Goal: Transaction & Acquisition: Purchase product/service

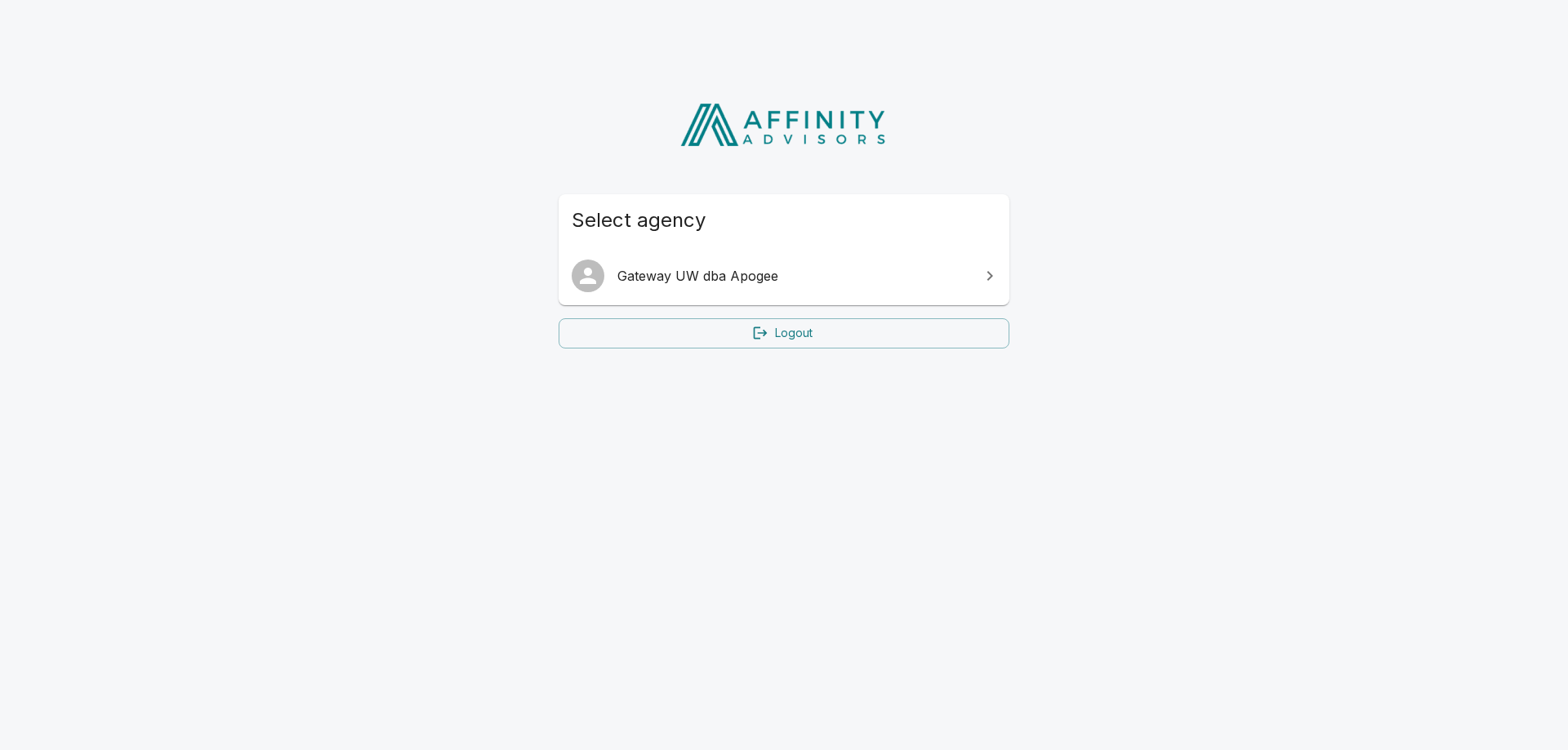
click at [639, 279] on span "Gateway UW dba Apogee" at bounding box center [793, 276] width 352 height 20
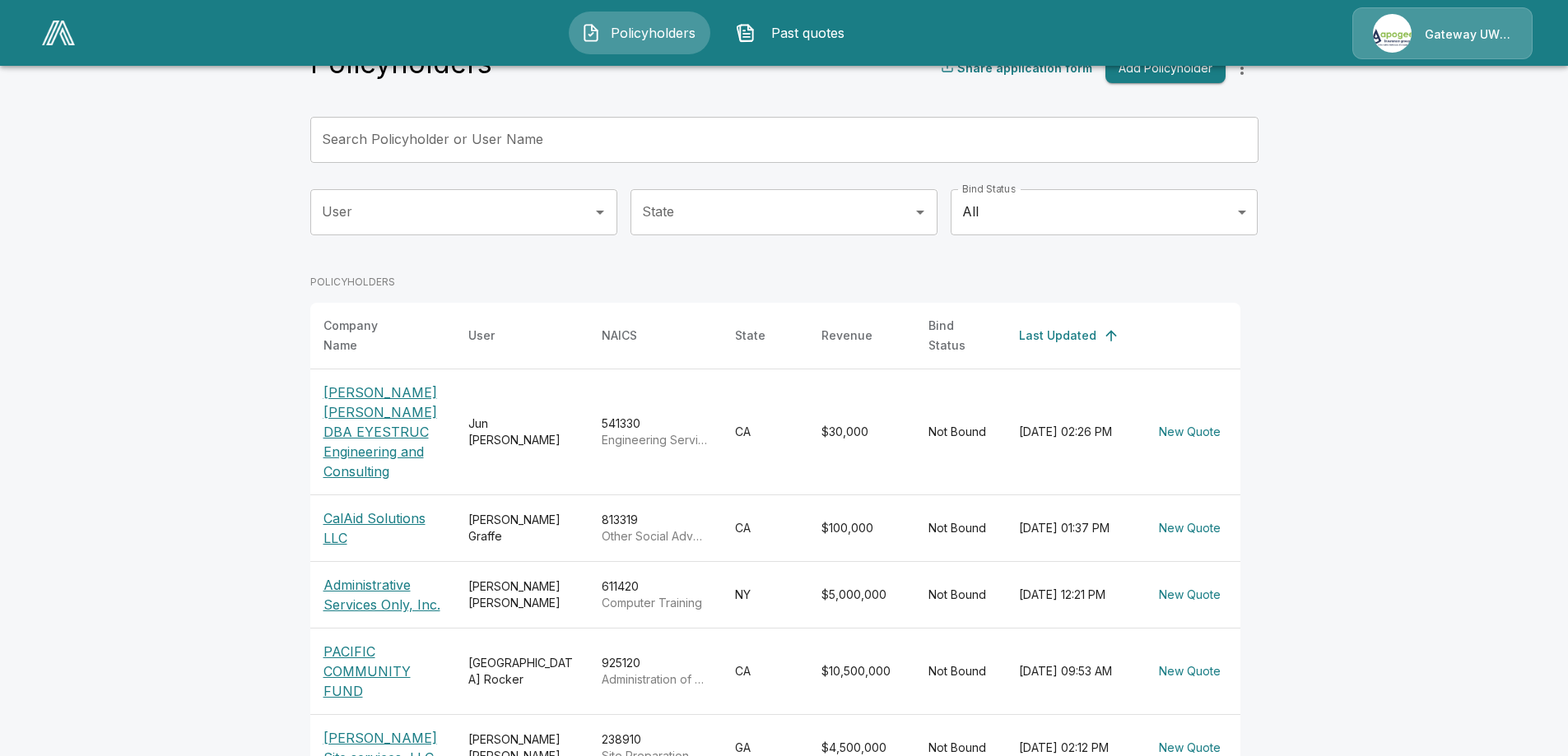
scroll to position [103, 0]
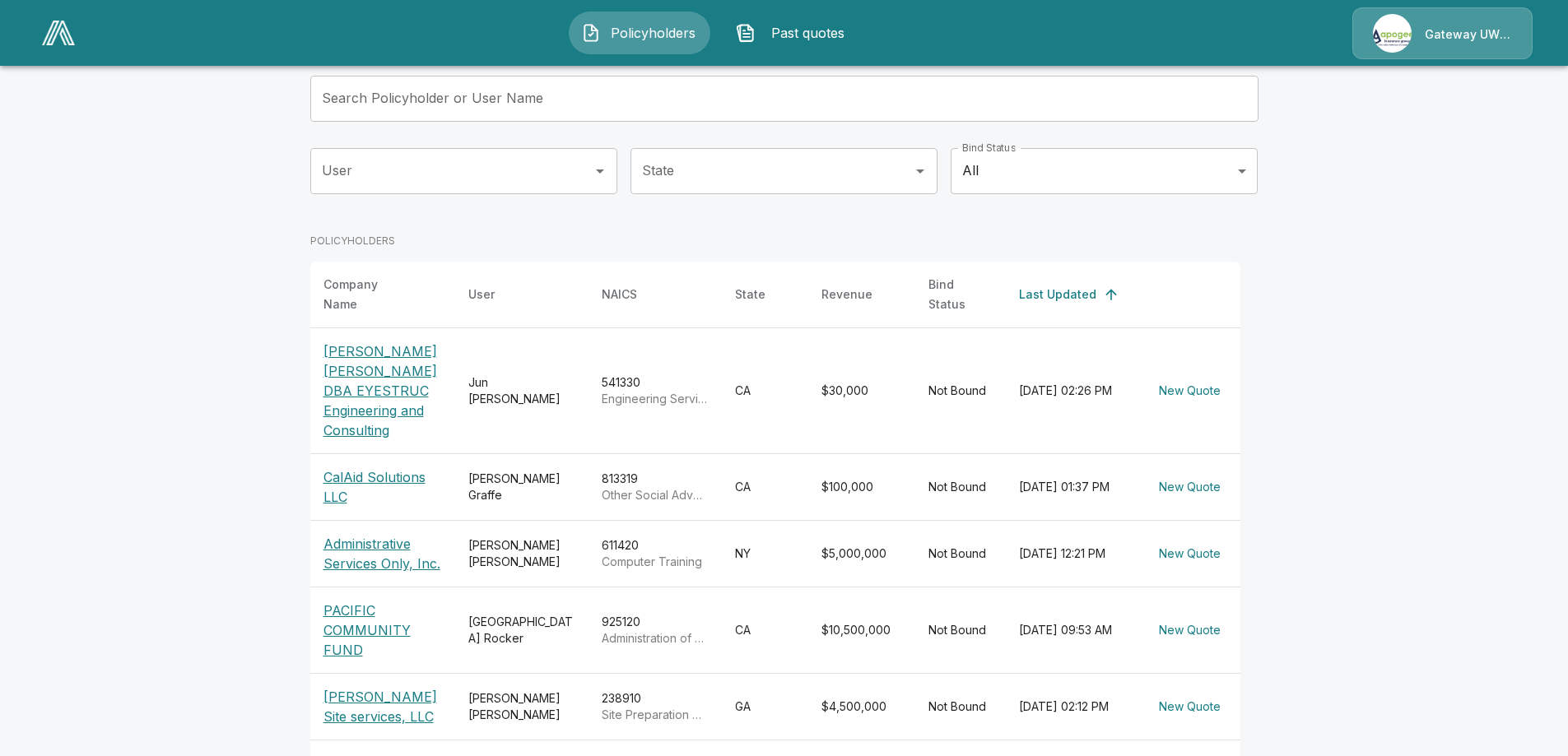
click at [340, 631] on p "PACIFIC COMMUNITY FUND" at bounding box center [382, 630] width 118 height 59
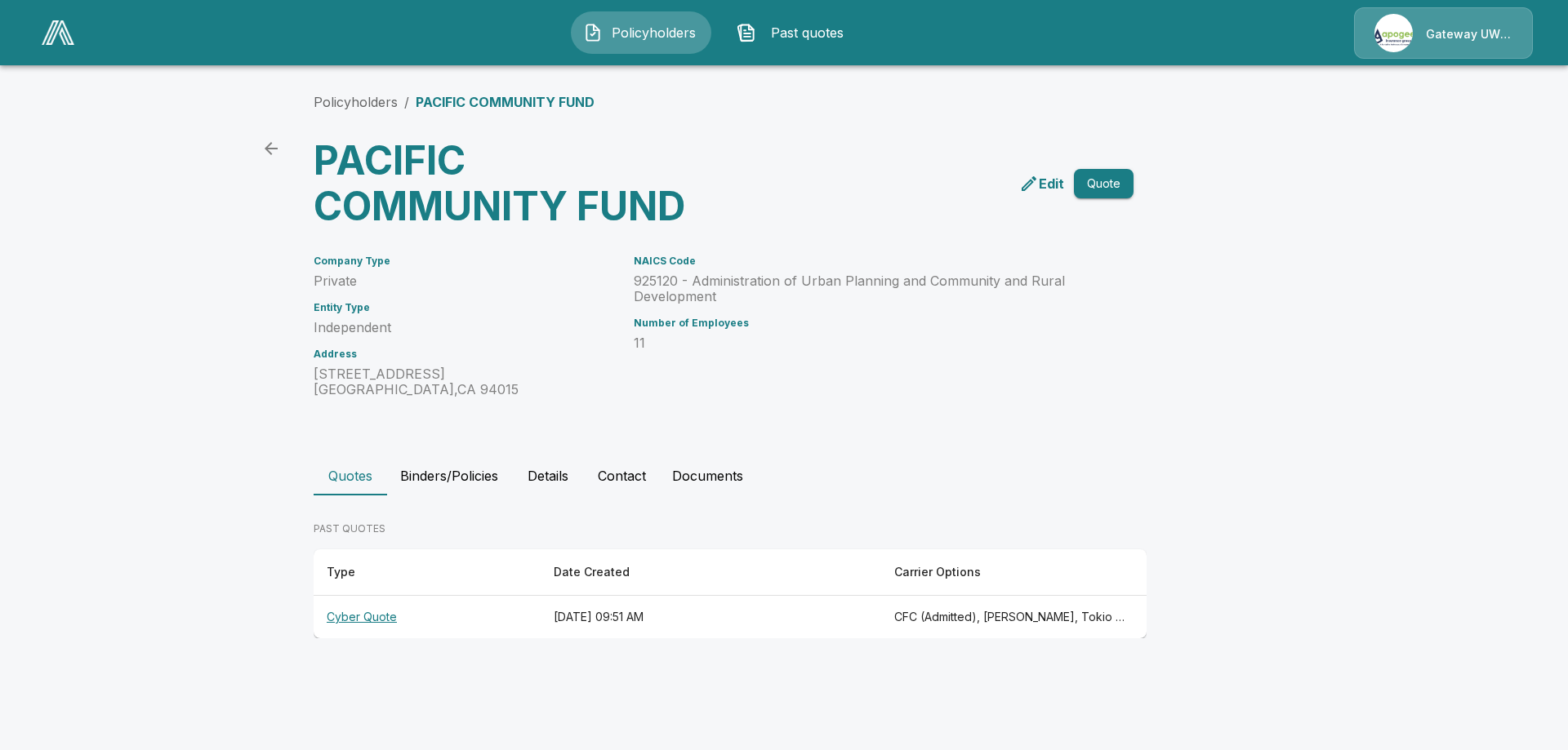
click at [1043, 190] on p "Edit" at bounding box center [1051, 183] width 25 height 20
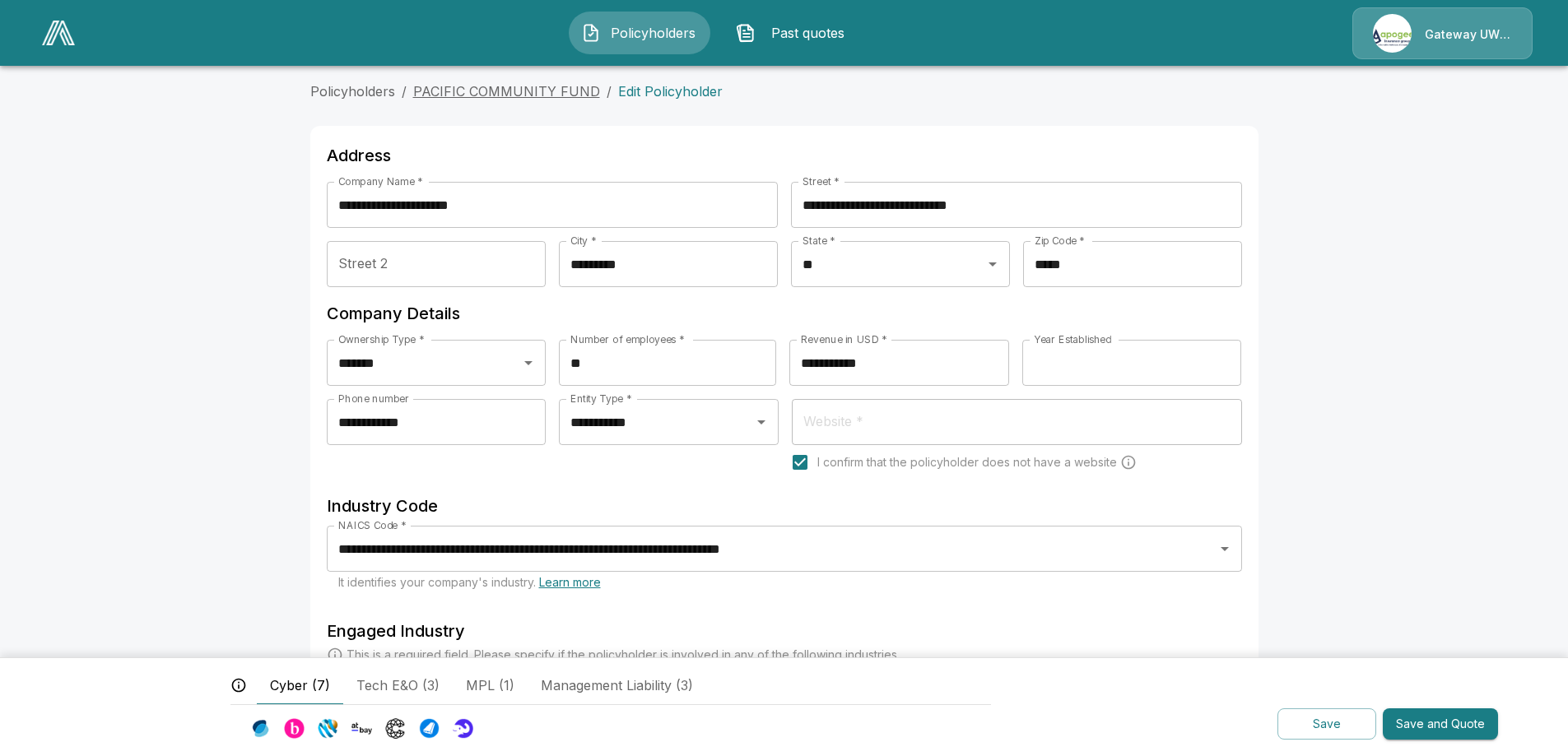
click at [505, 90] on link "PACIFIC COMMUNITY FUND" at bounding box center [506, 91] width 187 height 16
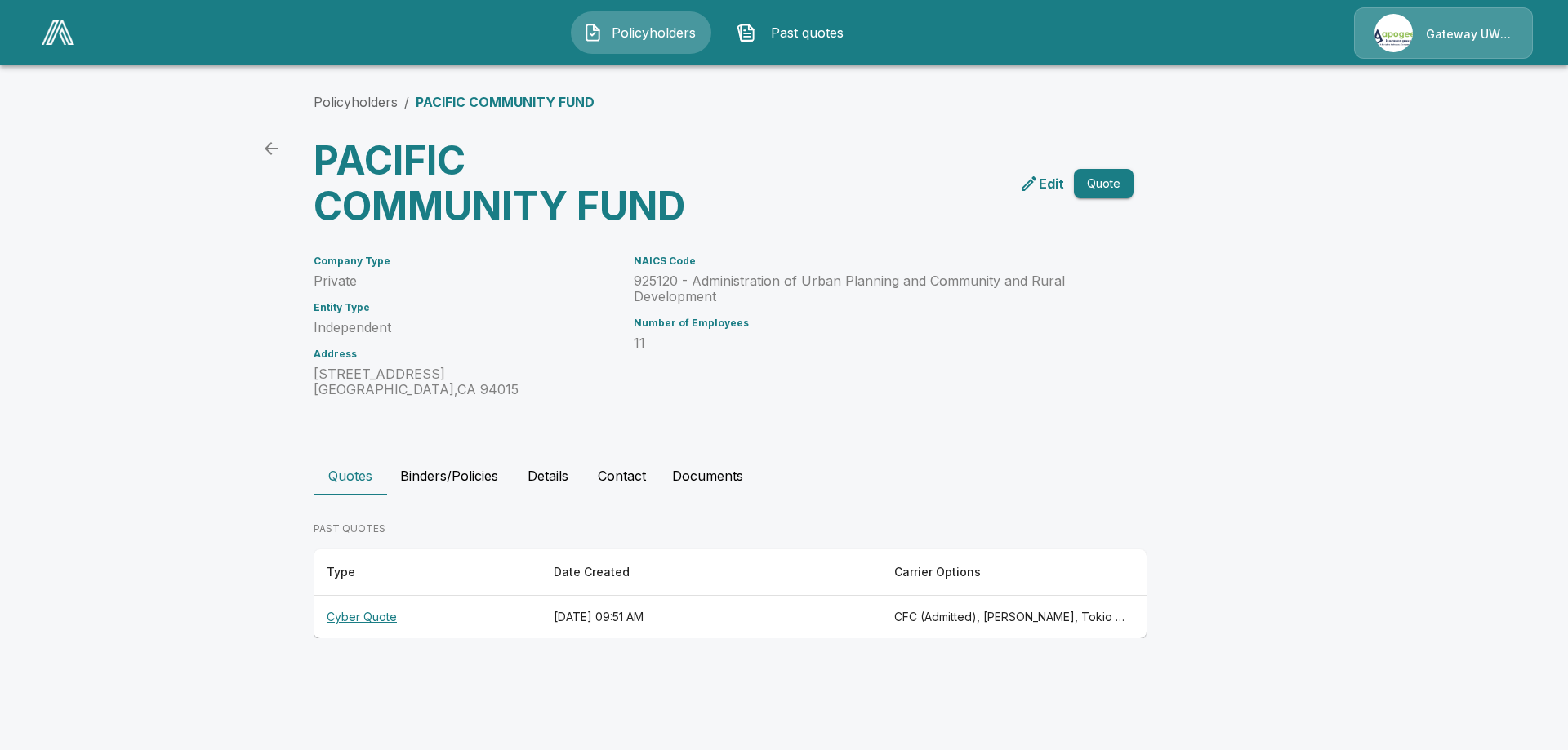
click at [349, 622] on th "Cyber Quote" at bounding box center [428, 617] width 227 height 43
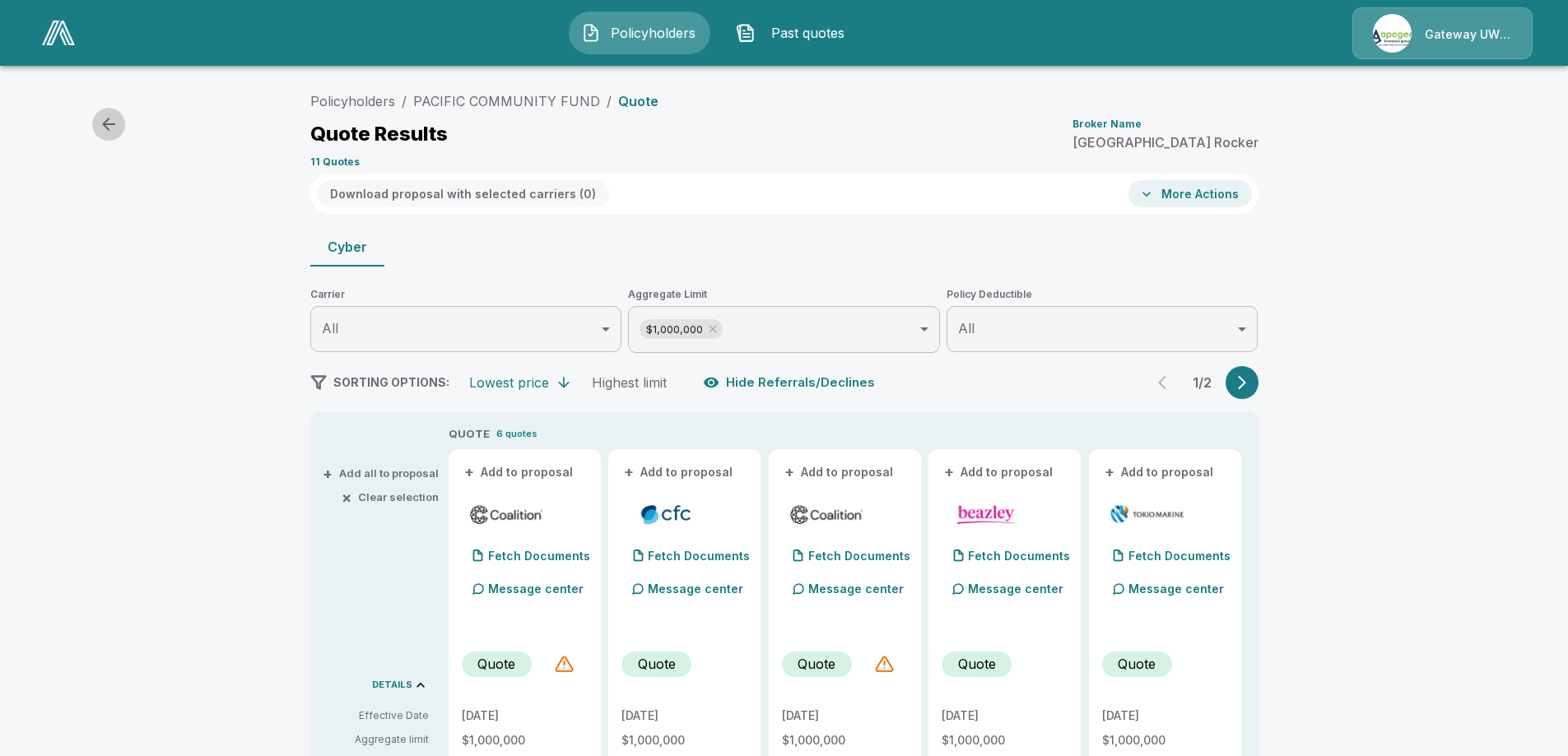
click at [106, 124] on icon "button" at bounding box center [108, 124] width 14 height 14
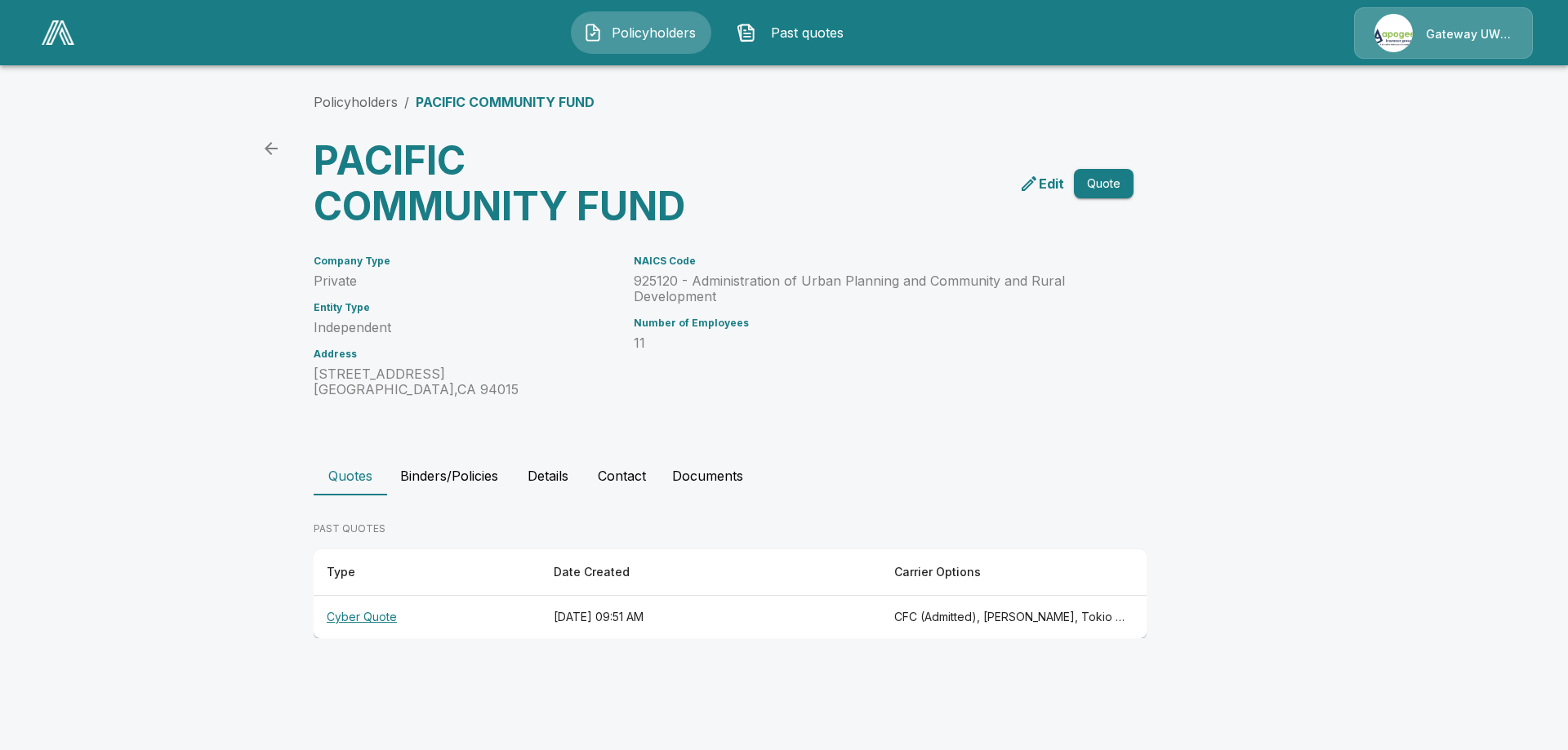
click at [1055, 185] on p "Edit" at bounding box center [1051, 183] width 25 height 20
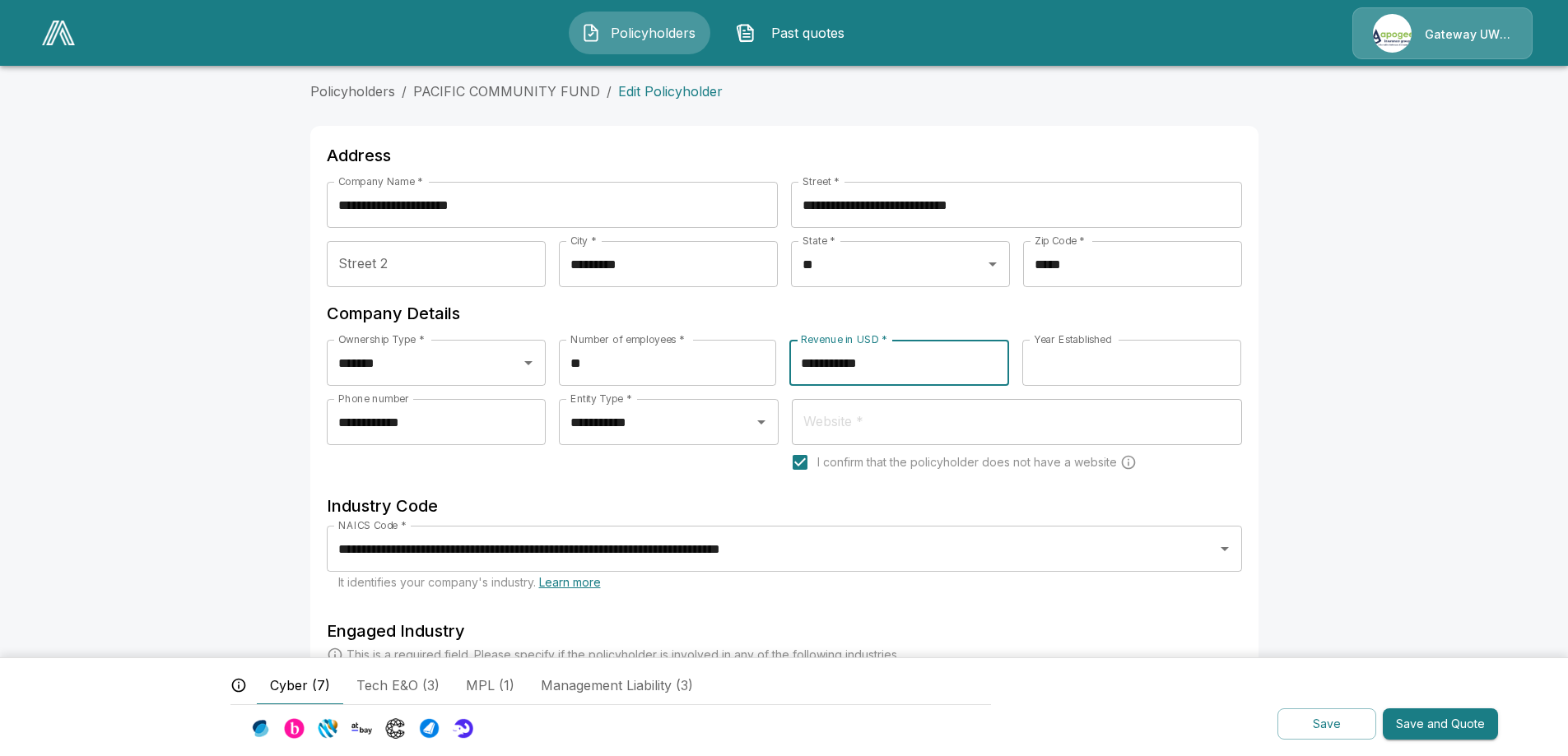
drag, startPoint x: 885, startPoint y: 367, endPoint x: 720, endPoint y: 360, distance: 165.1
click at [720, 360] on div "**********" at bounding box center [784, 369] width 915 height 59
type input "**********"
click at [1430, 723] on button "Save and Quote" at bounding box center [1440, 724] width 115 height 32
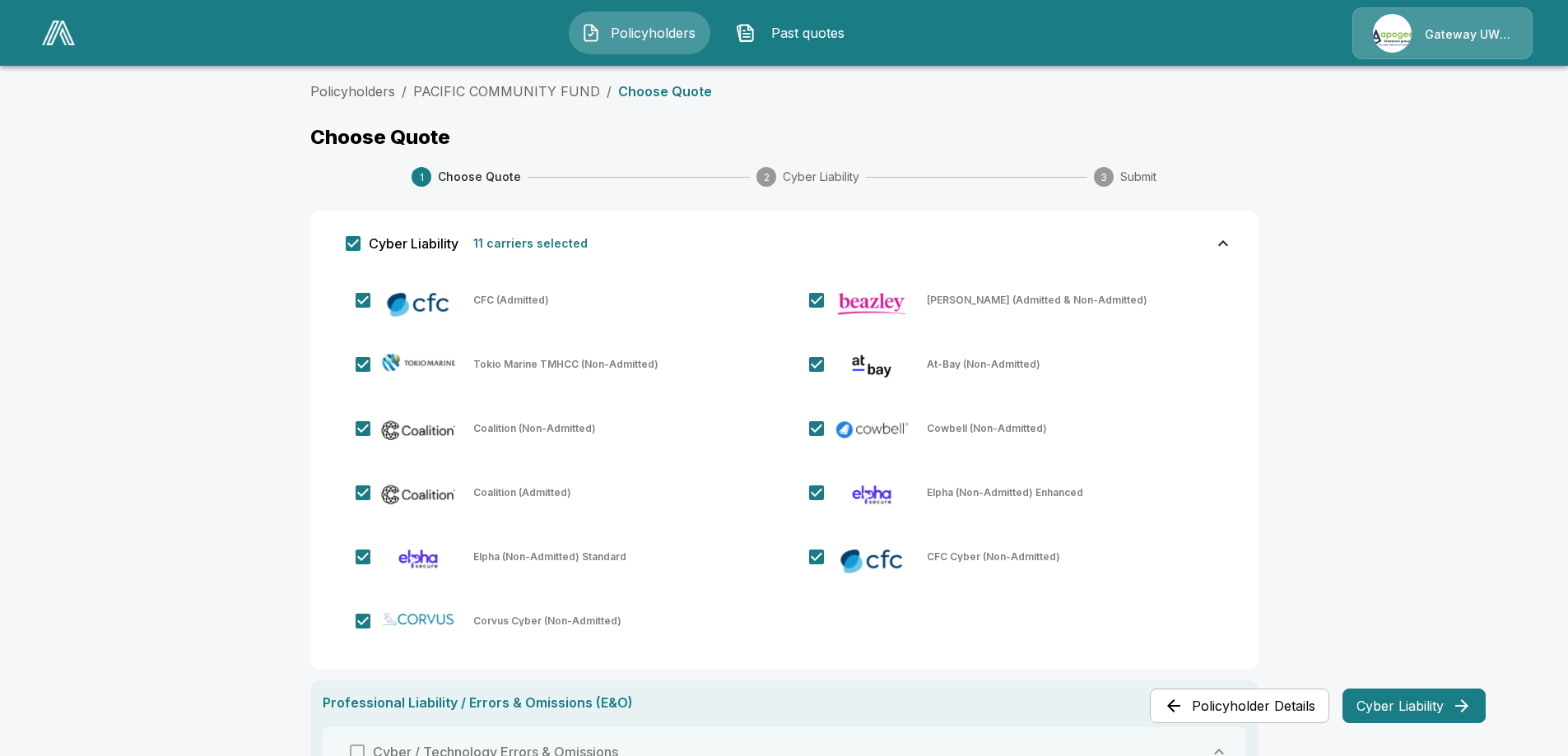
click at [1438, 695] on button "Cyber Liability" at bounding box center [1414, 706] width 143 height 34
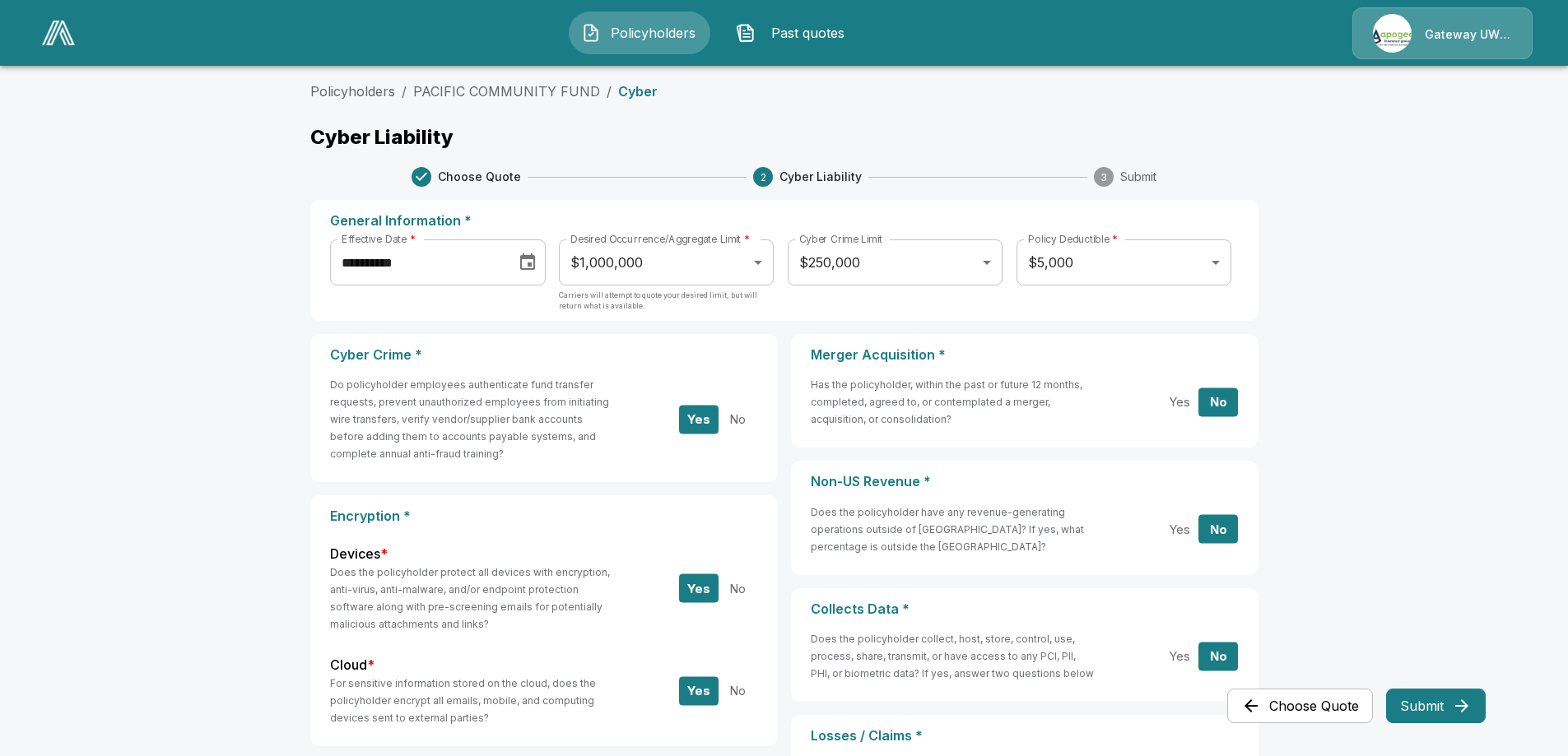
click at [1432, 706] on button "Submit" at bounding box center [1435, 706] width 99 height 34
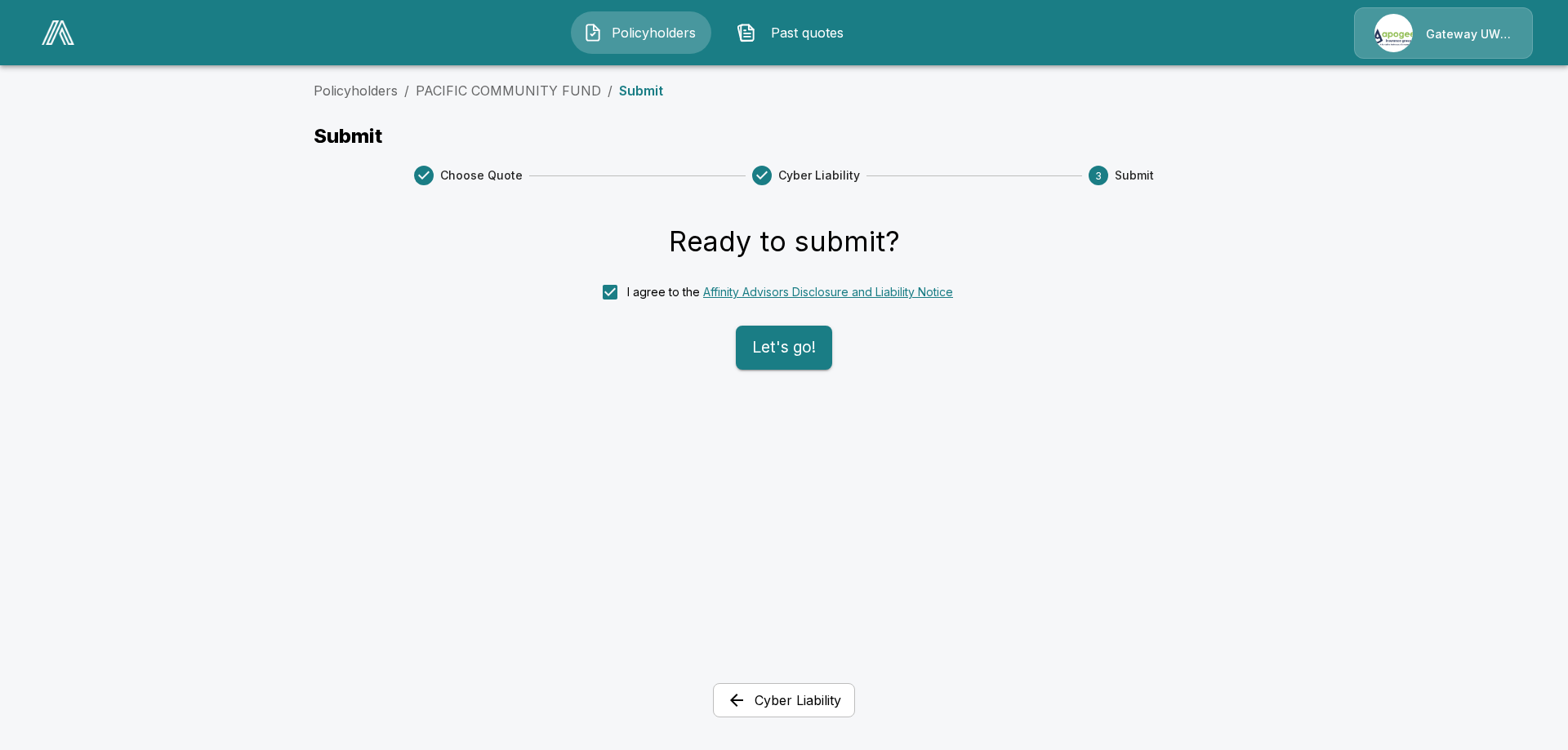
click at [762, 339] on button "Let's go!" at bounding box center [784, 347] width 97 height 44
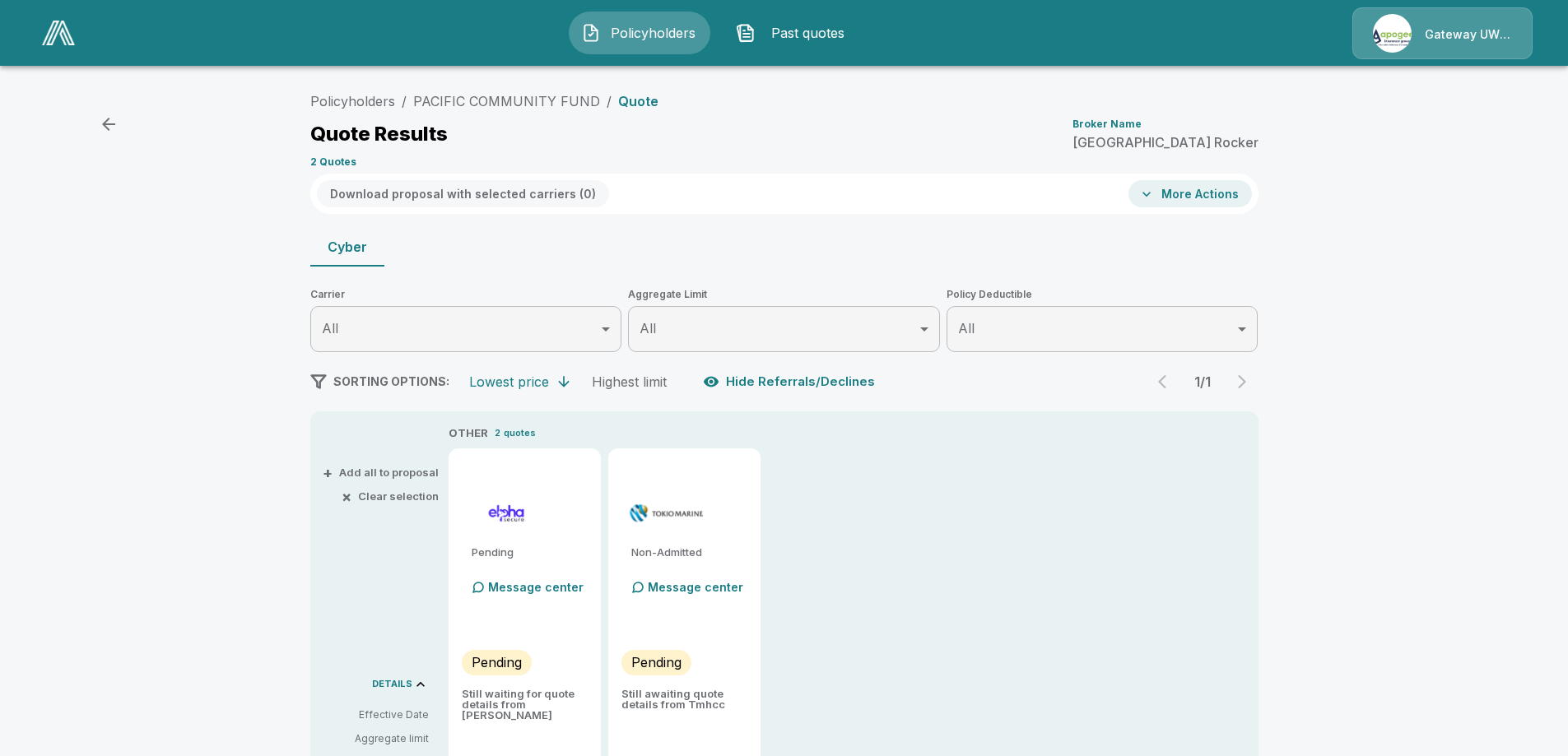
type input "*******"
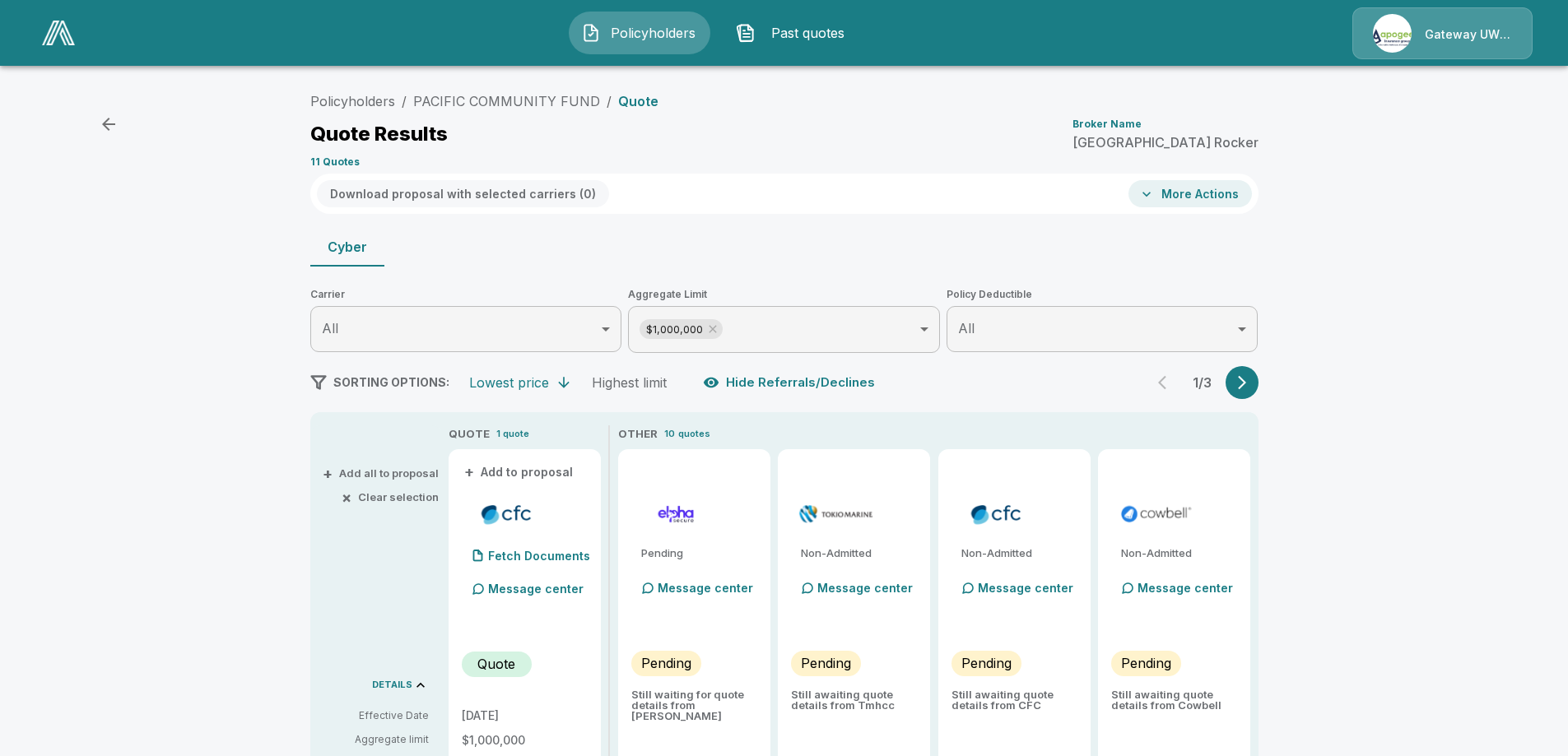
scroll to position [226, 0]
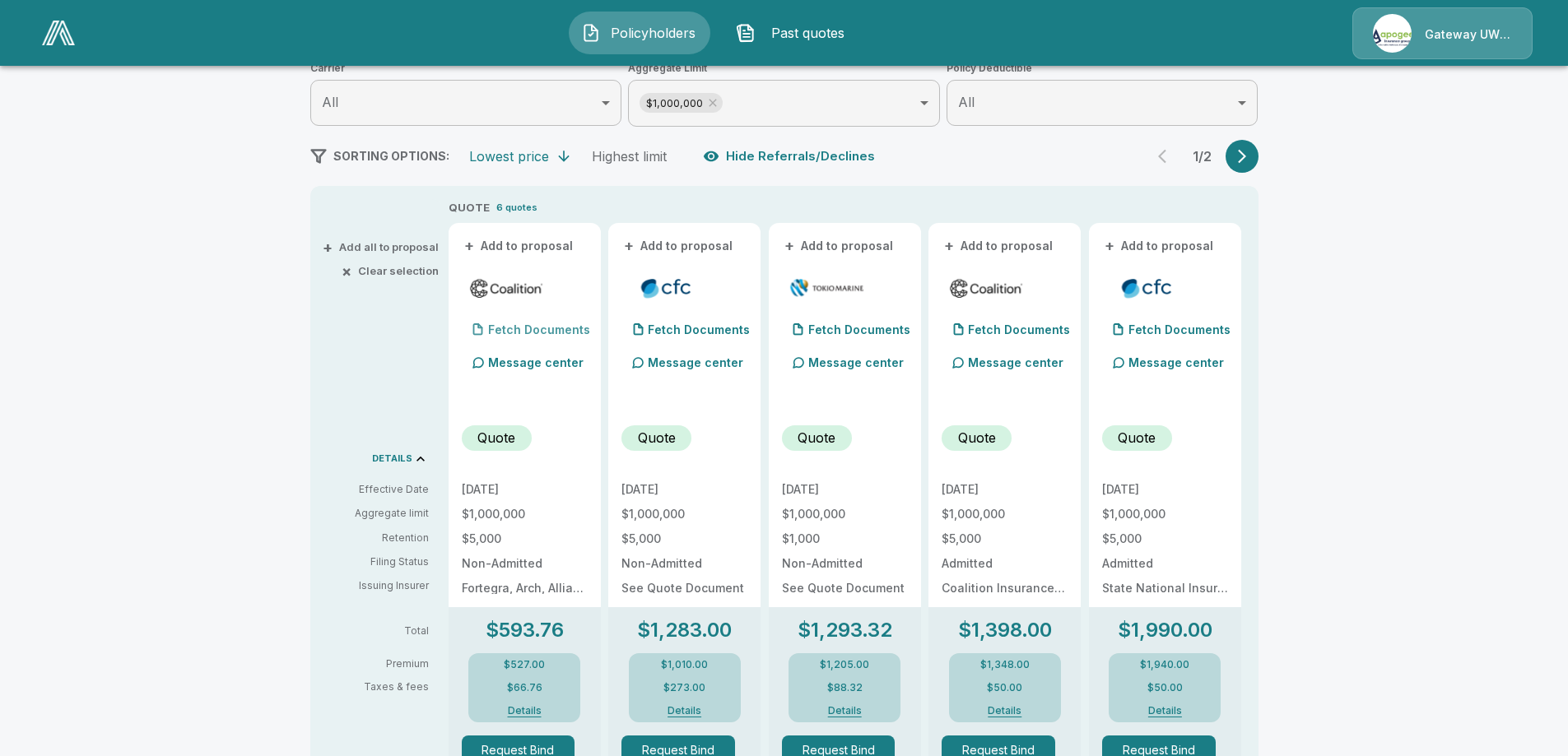
click at [515, 334] on p "Fetch Documents" at bounding box center [538, 330] width 102 height 12
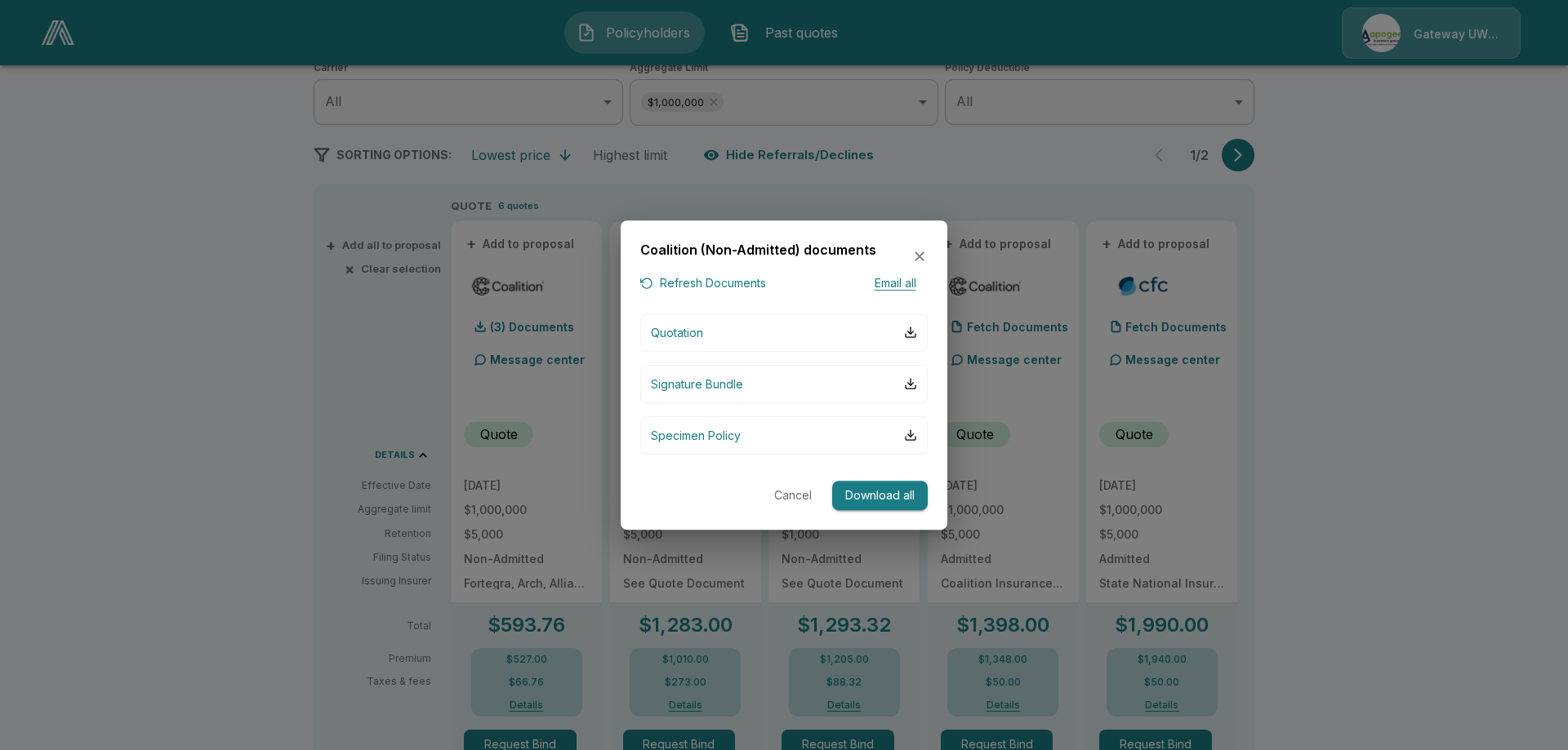
click at [886, 482] on button "Download all" at bounding box center [879, 496] width 96 height 30
